Goal: Transaction & Acquisition: Download file/media

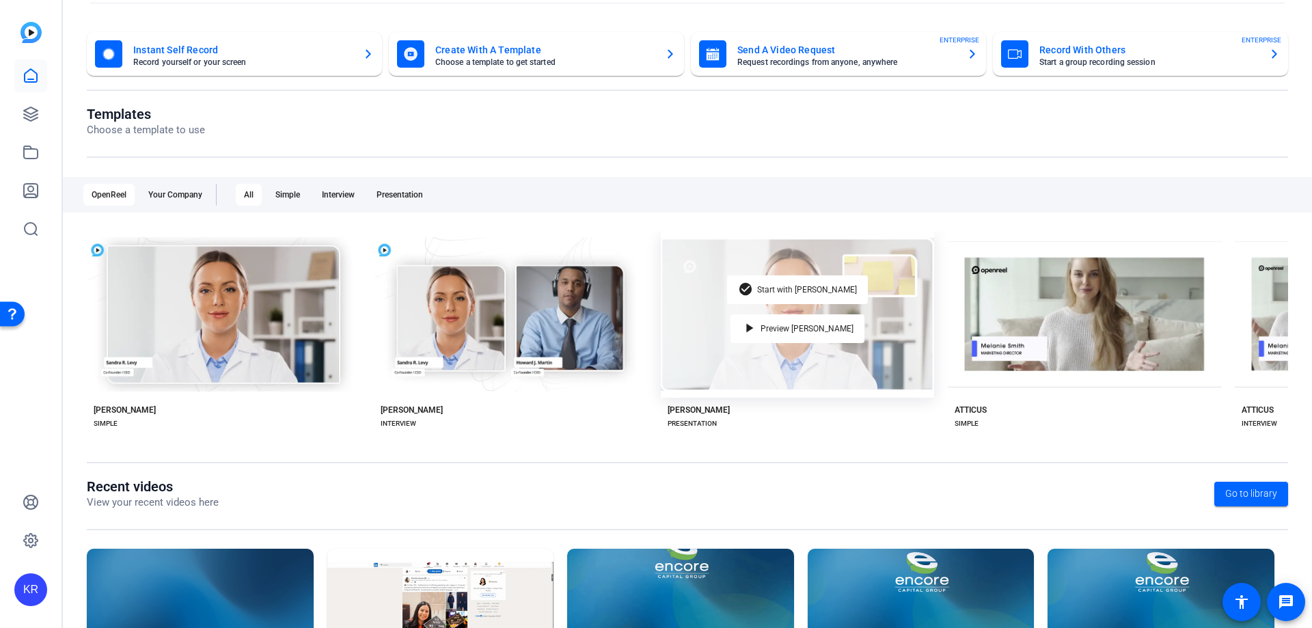
scroll to position [180, 0]
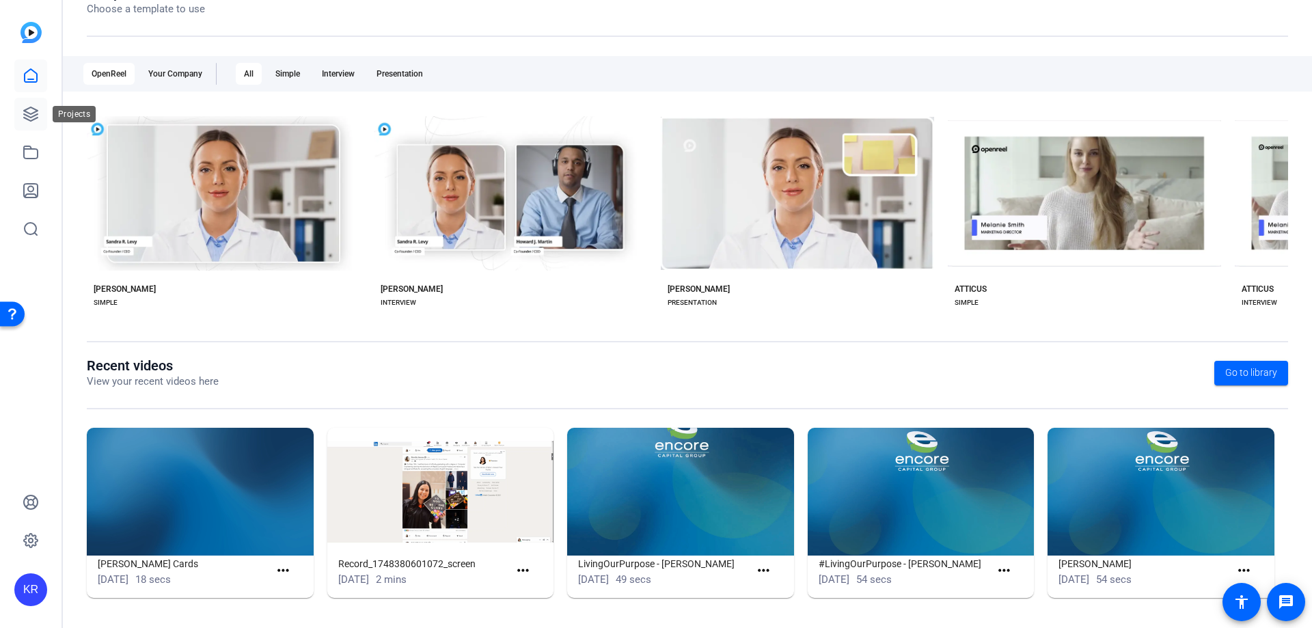
click at [46, 116] on link at bounding box center [30, 114] width 33 height 33
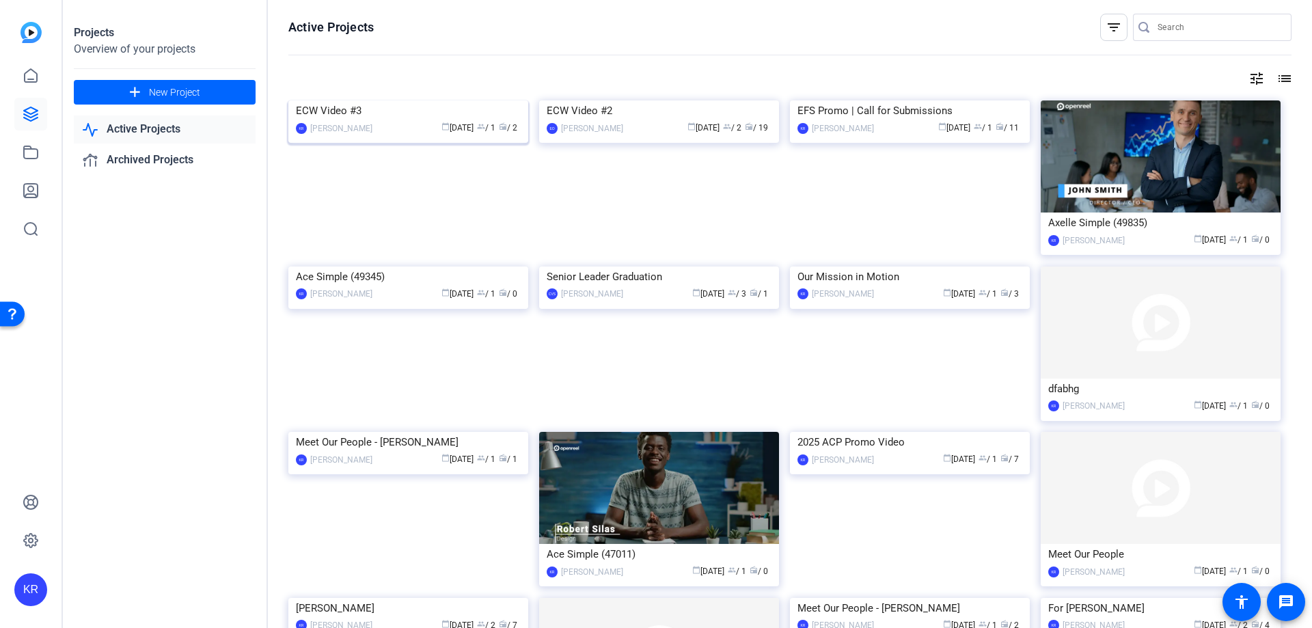
click at [421, 100] on img at bounding box center [408, 100] width 240 height 0
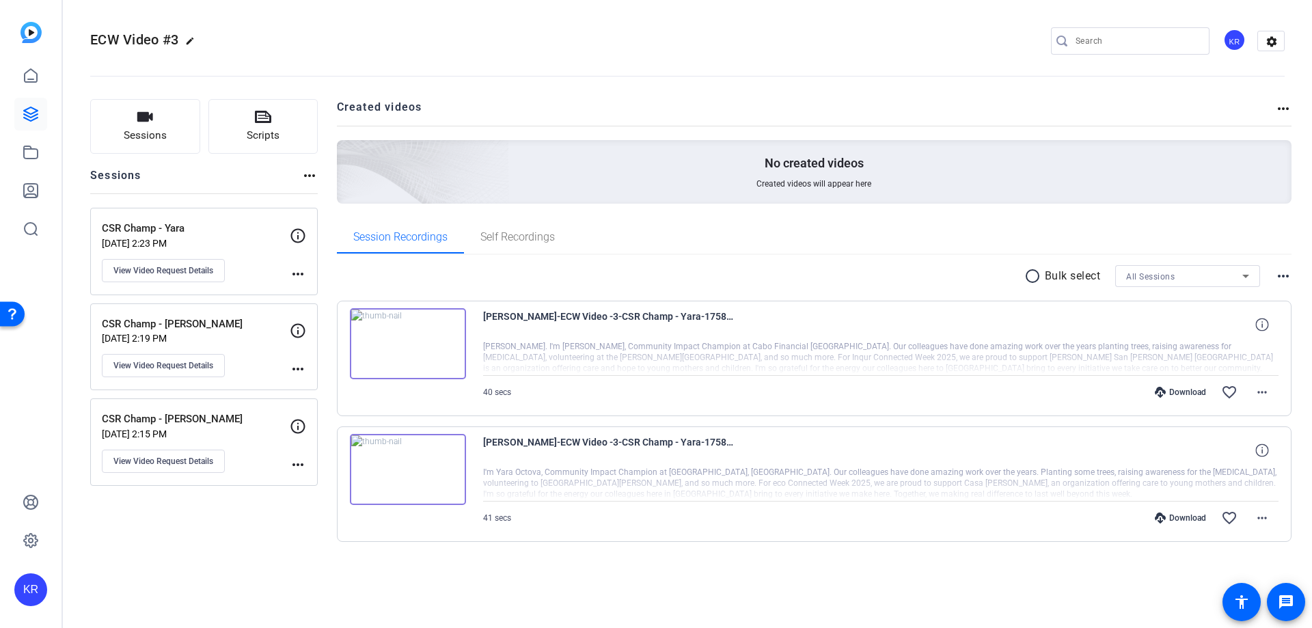
click at [419, 345] on img at bounding box center [408, 343] width 116 height 71
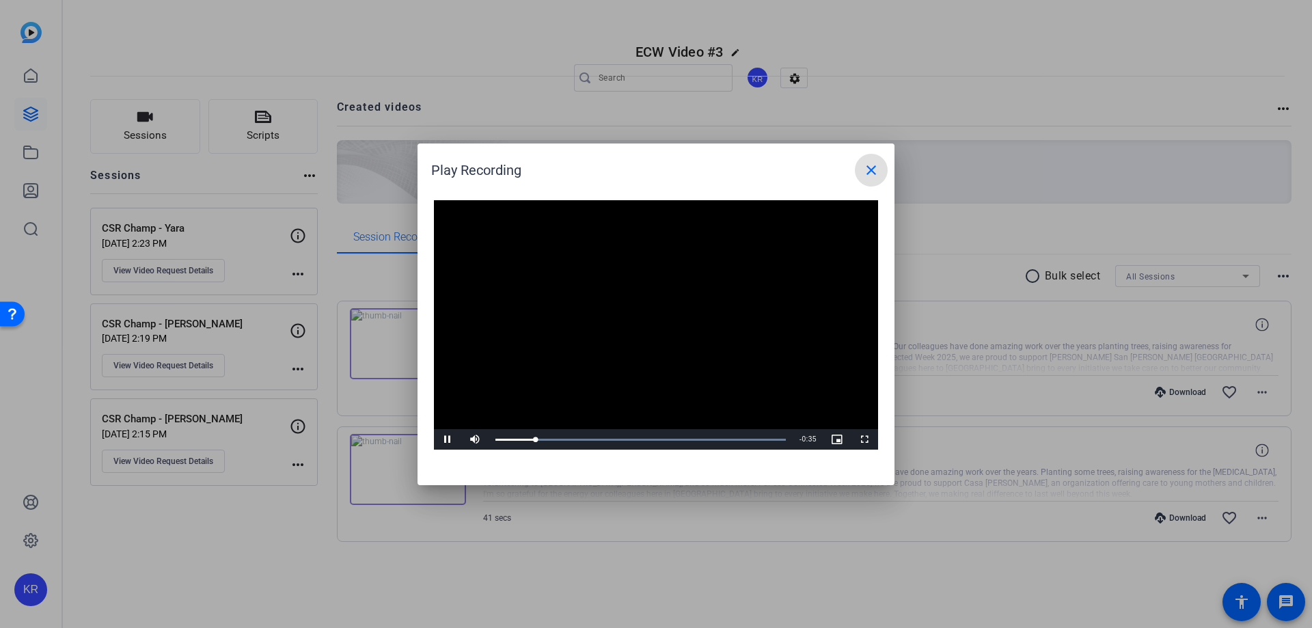
click at [665, 307] on video "Video Player" at bounding box center [656, 325] width 444 height 250
click at [735, 292] on video "Video Player" at bounding box center [656, 325] width 444 height 250
drag, startPoint x: 570, startPoint y: 438, endPoint x: 483, endPoint y: 435, distance: 86.9
click at [483, 435] on div "Play Unmute 0% Current Time 0:00 / Duration 0:40 Loaded : 100.00% 0:00 0:08 Str…" at bounding box center [656, 439] width 444 height 21
click at [481, 439] on span "Video Player" at bounding box center [474, 439] width 27 height 0
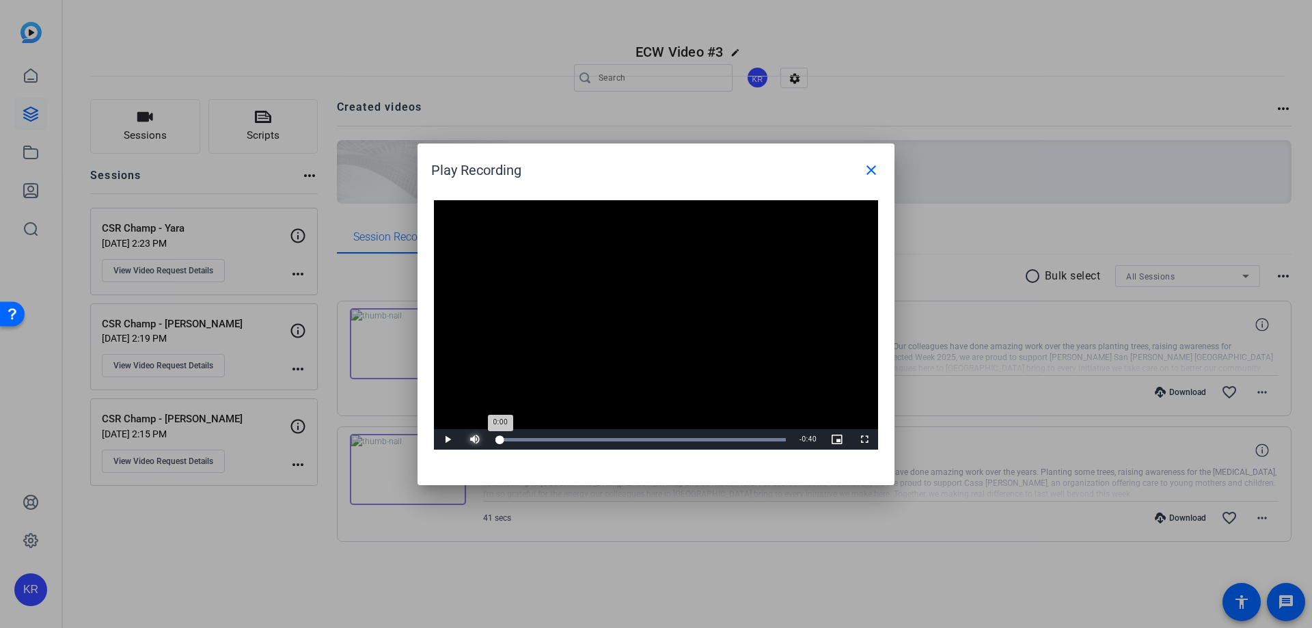
drag, startPoint x: 544, startPoint y: 441, endPoint x: 499, endPoint y: 440, distance: 45.1
click at [499, 440] on div "Loaded : 100.00% 0:00 0:00" at bounding box center [641, 439] width 290 height 3
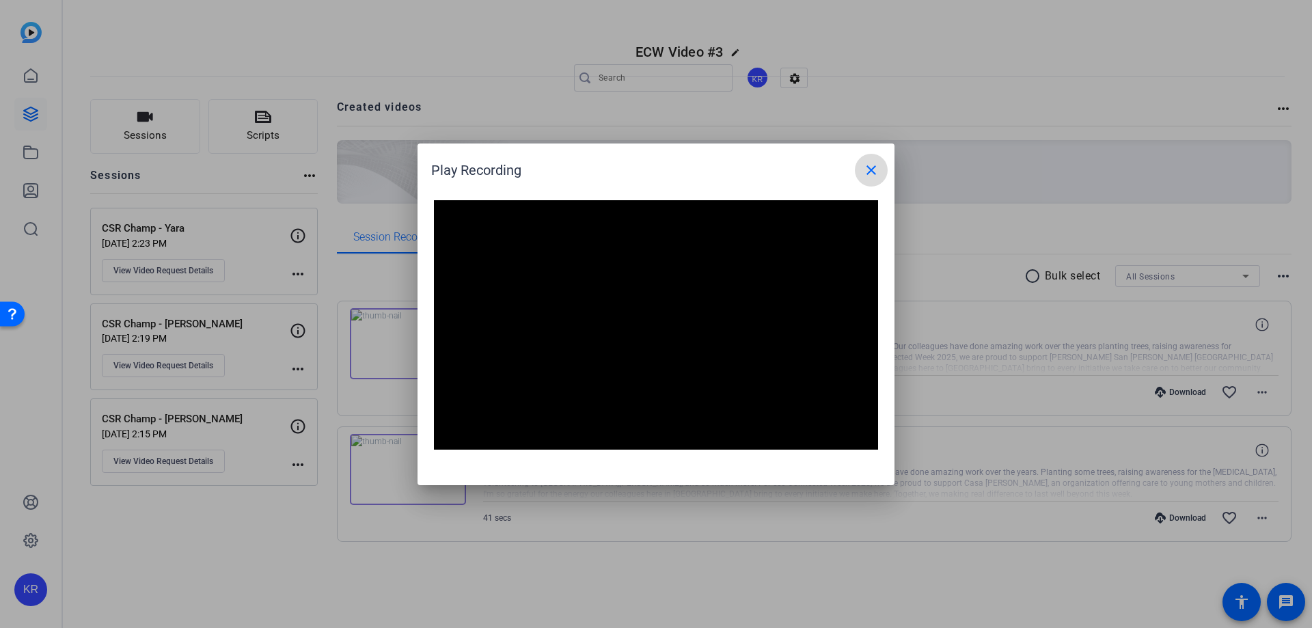
click at [870, 165] on mat-icon "close" at bounding box center [871, 170] width 16 height 16
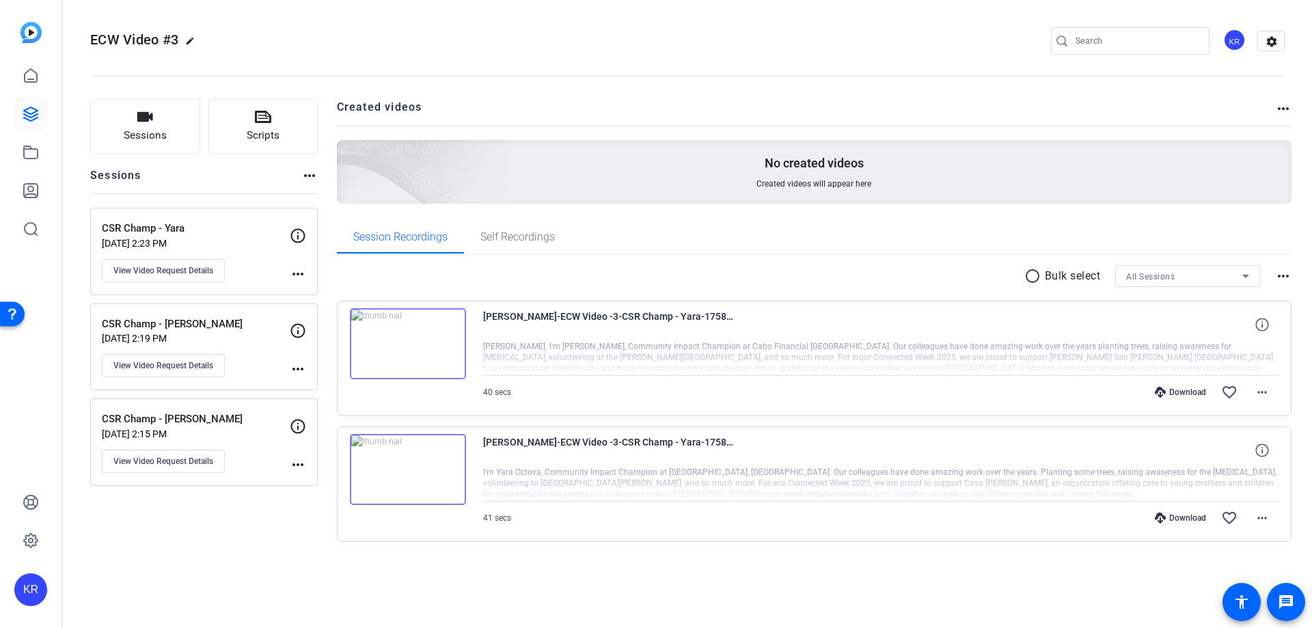
click at [419, 470] on img at bounding box center [408, 469] width 116 height 71
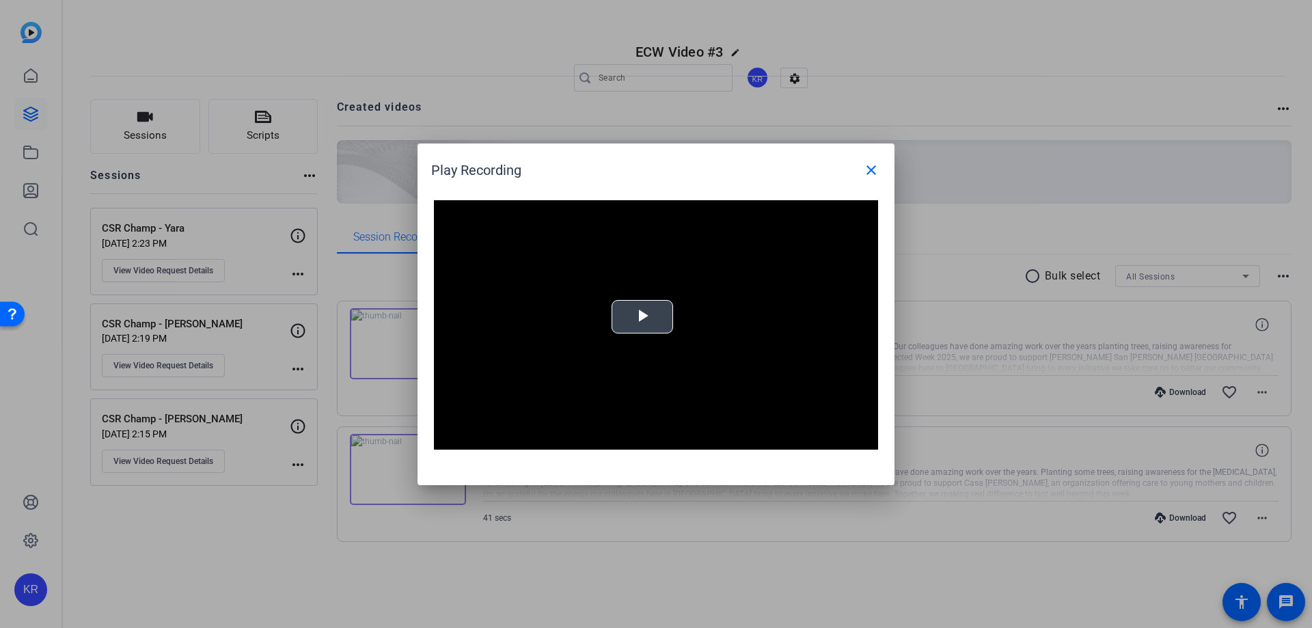
click at [642, 316] on span "Video Player" at bounding box center [642, 316] width 0 height 0
click at [874, 170] on mat-icon "close" at bounding box center [871, 170] width 16 height 16
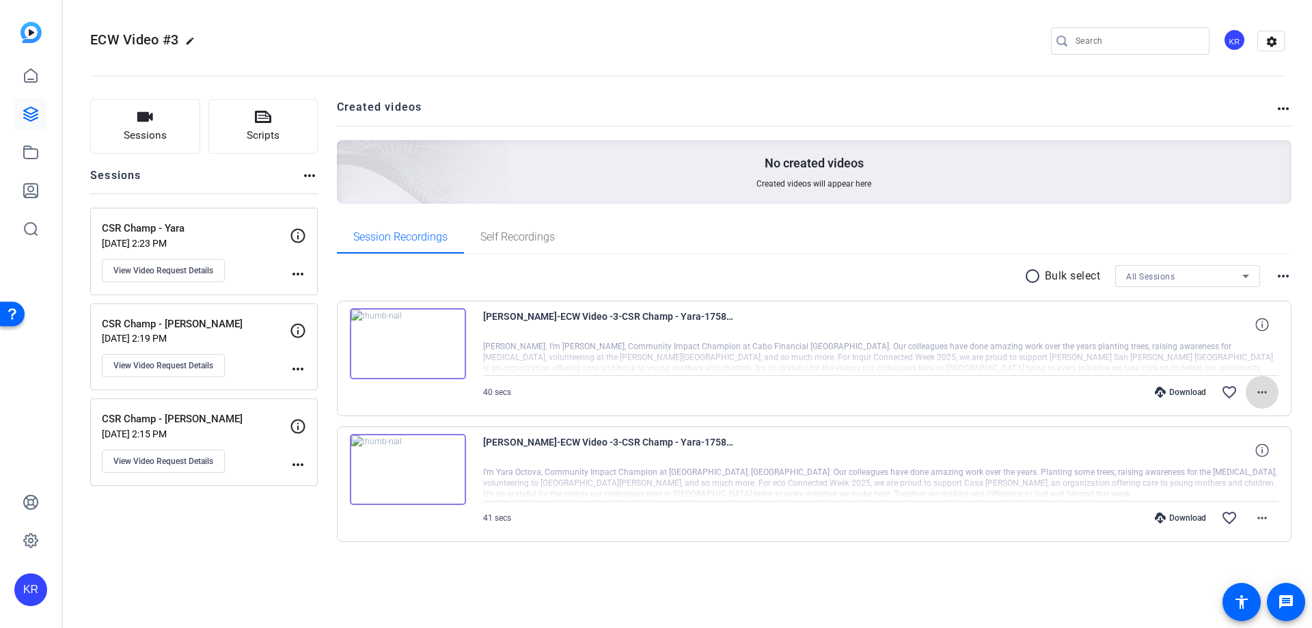
click at [1258, 394] on mat-icon "more_horiz" at bounding box center [1262, 392] width 16 height 16
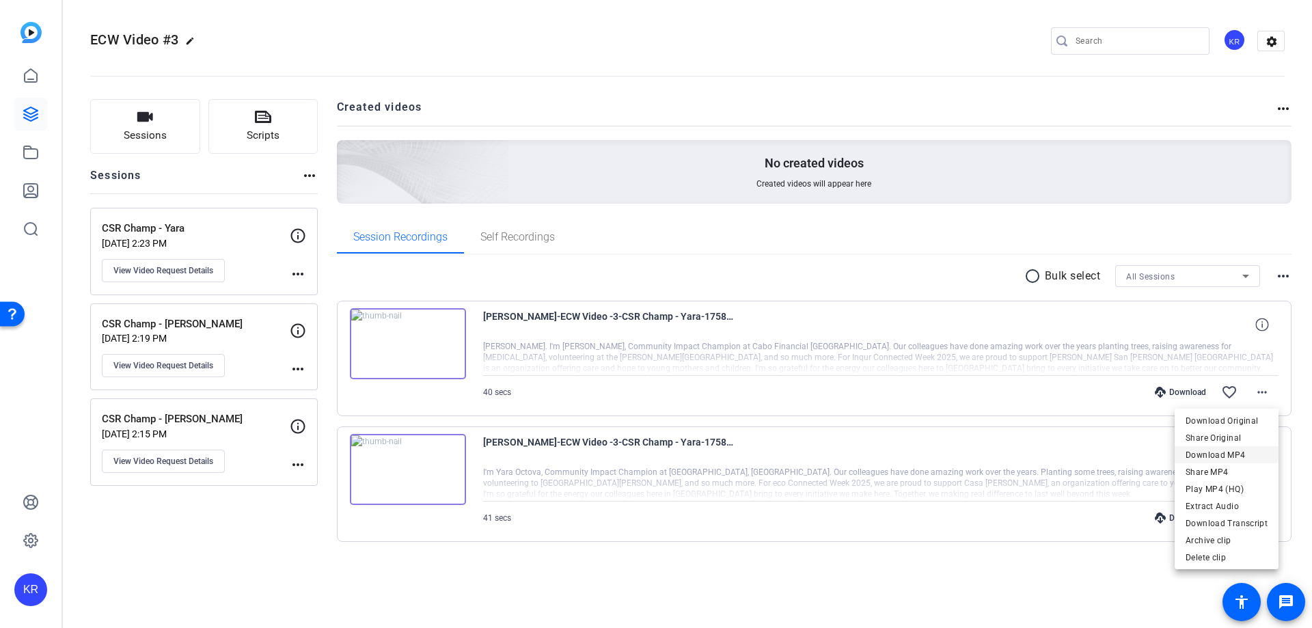
click at [1243, 457] on span "Download MP4" at bounding box center [1227, 455] width 82 height 16
